Goal: Transaction & Acquisition: Purchase product/service

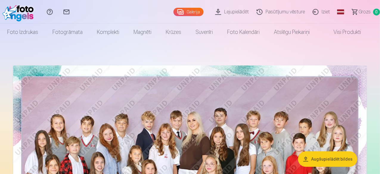
scroll to position [12, 0]
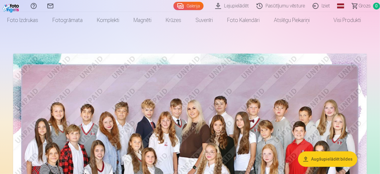
click at [335, 5] on link "Global" at bounding box center [341, 6] width 12 height 12
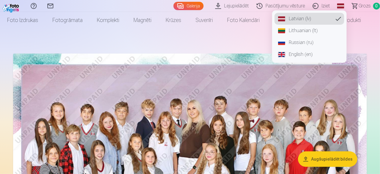
click at [295, 41] on link "Russian (ru)" at bounding box center [310, 43] width 70 height 12
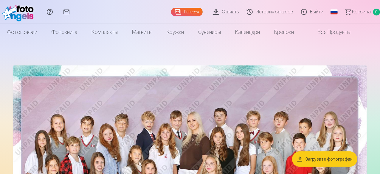
click at [210, 15] on link "Скачать" at bounding box center [227, 12] width 34 height 24
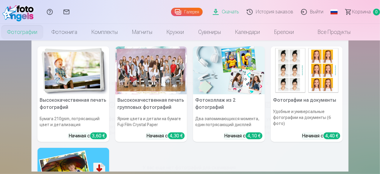
click at [35, 36] on link "Фотографии" at bounding box center [22, 32] width 44 height 17
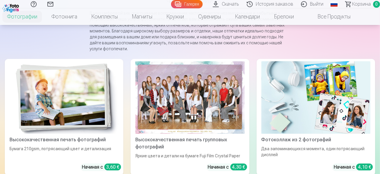
scroll to position [68, 0]
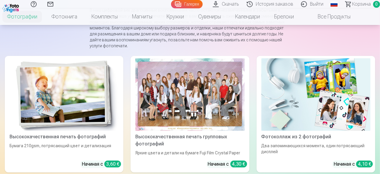
click at [171, 4] on link "Галерея" at bounding box center [187, 4] width 32 height 8
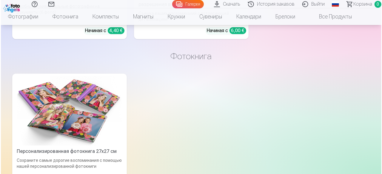
scroll to position [1745, 0]
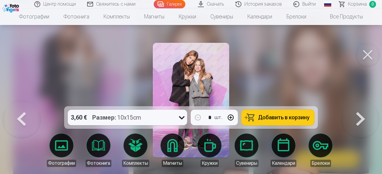
click at [262, 114] on button "Добавить в корзину" at bounding box center [277, 117] width 73 height 15
click at [367, 59] on button at bounding box center [367, 55] width 24 height 24
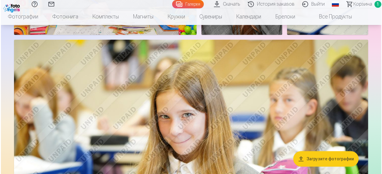
scroll to position [832, 0]
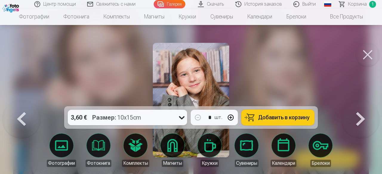
click at [370, 57] on button at bounding box center [367, 55] width 24 height 24
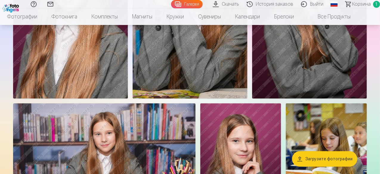
scroll to position [647, 0]
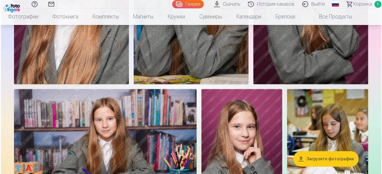
scroll to position [649, 0]
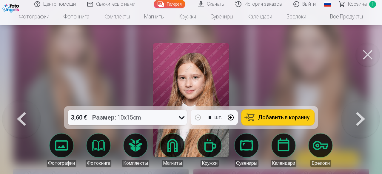
click at [278, 115] on span "Добавить в корзину" at bounding box center [283, 117] width 51 height 5
click at [371, 54] on button at bounding box center [367, 55] width 24 height 24
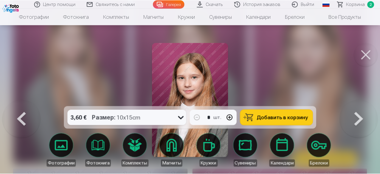
scroll to position [647, 0]
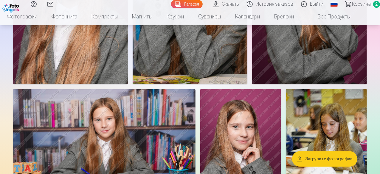
click at [373, 7] on span "2" at bounding box center [376, 4] width 7 height 7
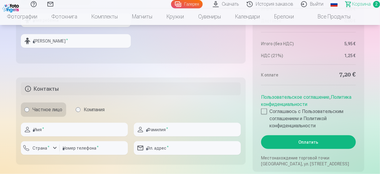
scroll to position [380, 0]
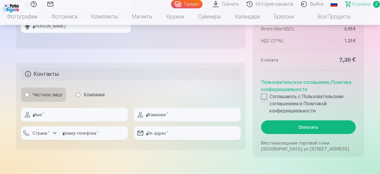
click at [268, 97] on label "Соглашаюсь с Пользовательским соглашением и Политикой конфиденциальности" at bounding box center [308, 103] width 94 height 21
click at [52, 117] on input "text" at bounding box center [74, 115] width 107 height 14
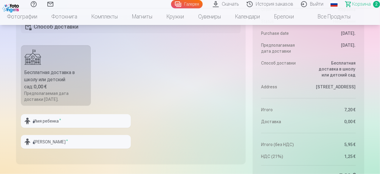
scroll to position [285, 0]
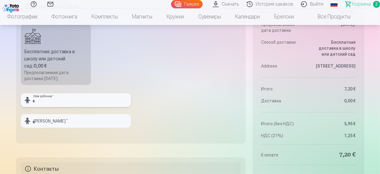
click at [53, 100] on input "text" at bounding box center [76, 101] width 110 height 14
type input "****"
click at [49, 123] on input "text" at bounding box center [76, 121] width 110 height 14
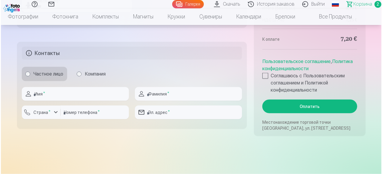
scroll to position [398, 0]
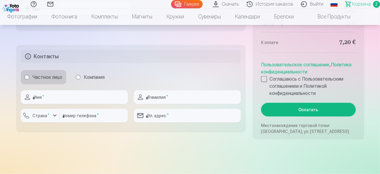
type input "*****"
click at [67, 97] on input "text" at bounding box center [74, 98] width 107 height 14
type input "*****"
click at [159, 94] on input "text" at bounding box center [187, 98] width 107 height 14
type input "*****"
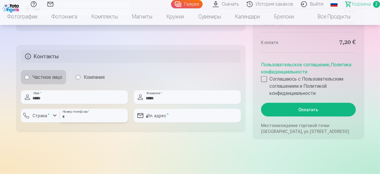
click at [77, 116] on input "number" at bounding box center [94, 116] width 68 height 14
type input "********"
click at [52, 115] on div "button" at bounding box center [54, 115] width 7 height 7
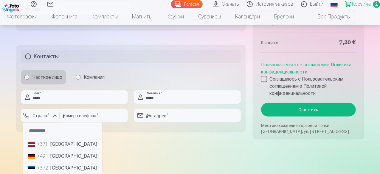
click at [58, 142] on li "+371 [GEOGRAPHIC_DATA]" at bounding box center [63, 145] width 74 height 12
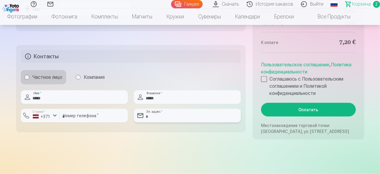
click at [171, 115] on input "email" at bounding box center [187, 116] width 107 height 14
type input "**********"
click at [308, 103] on button "Оплатить" at bounding box center [308, 110] width 94 height 14
